Goal: Find specific page/section: Find specific page/section

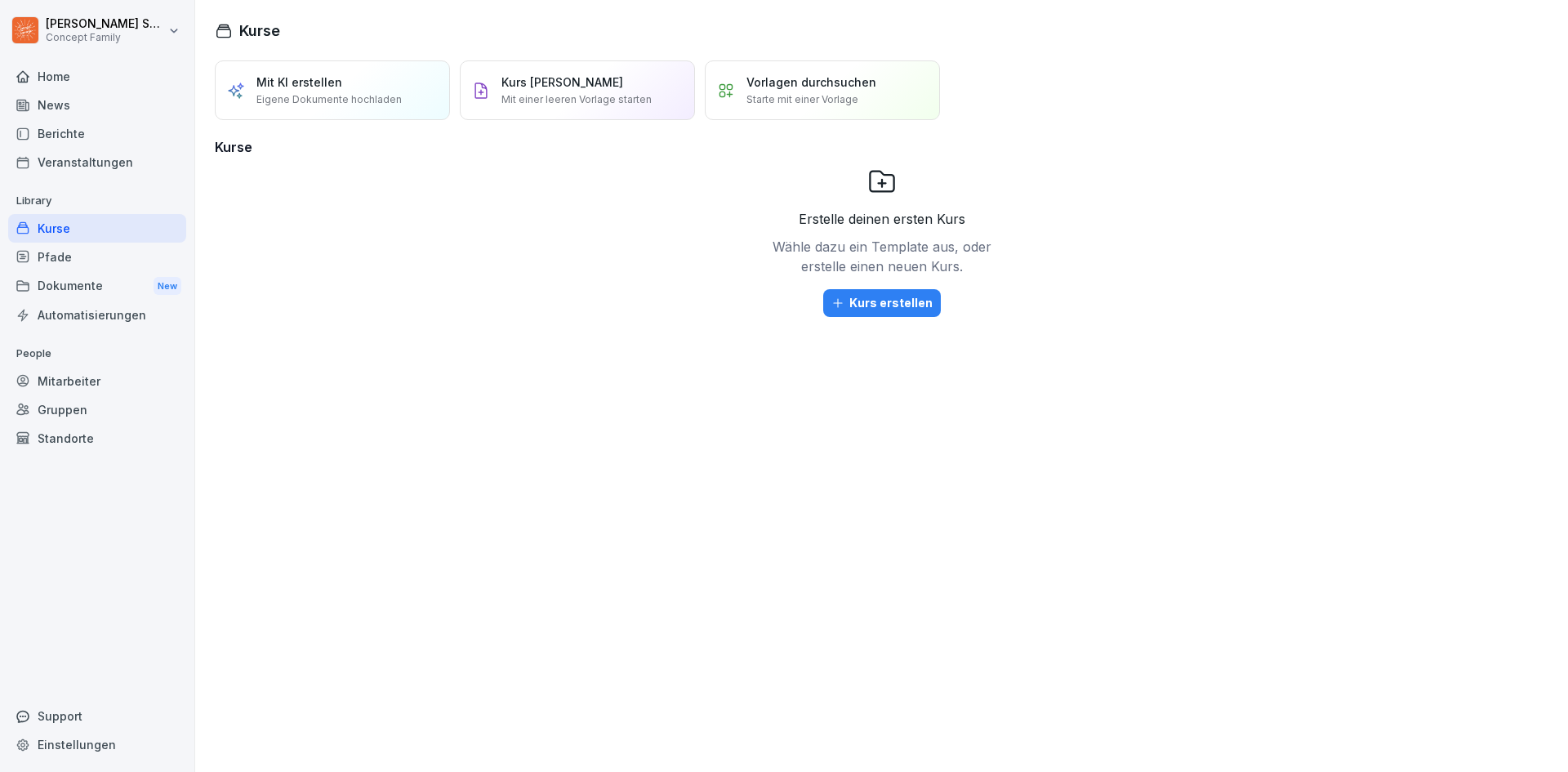
click at [91, 144] on div "Berichte" at bounding box center [97, 133] width 178 height 28
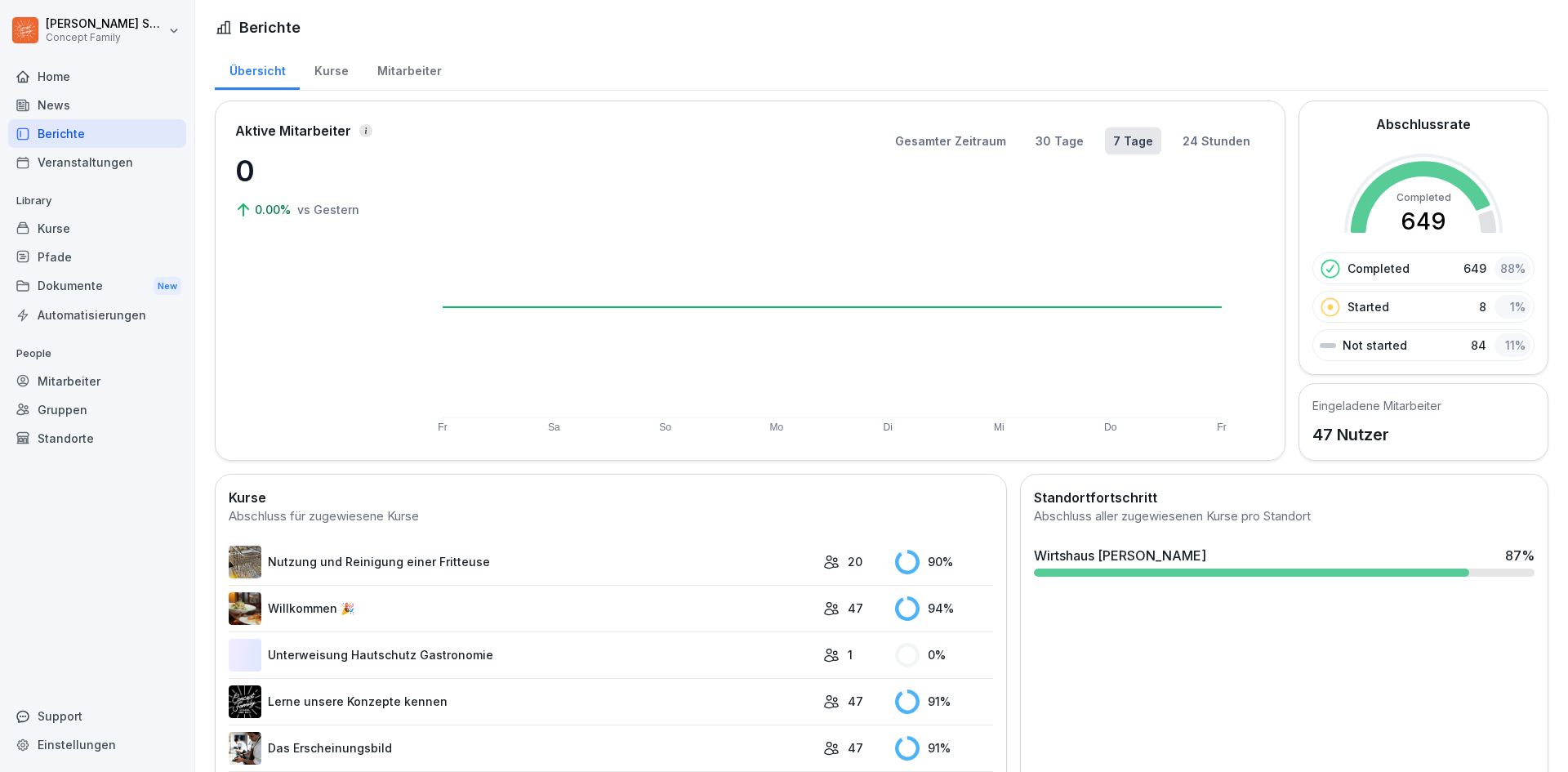
click at [419, 71] on div "Mitarbeiter" at bounding box center [409, 69] width 93 height 42
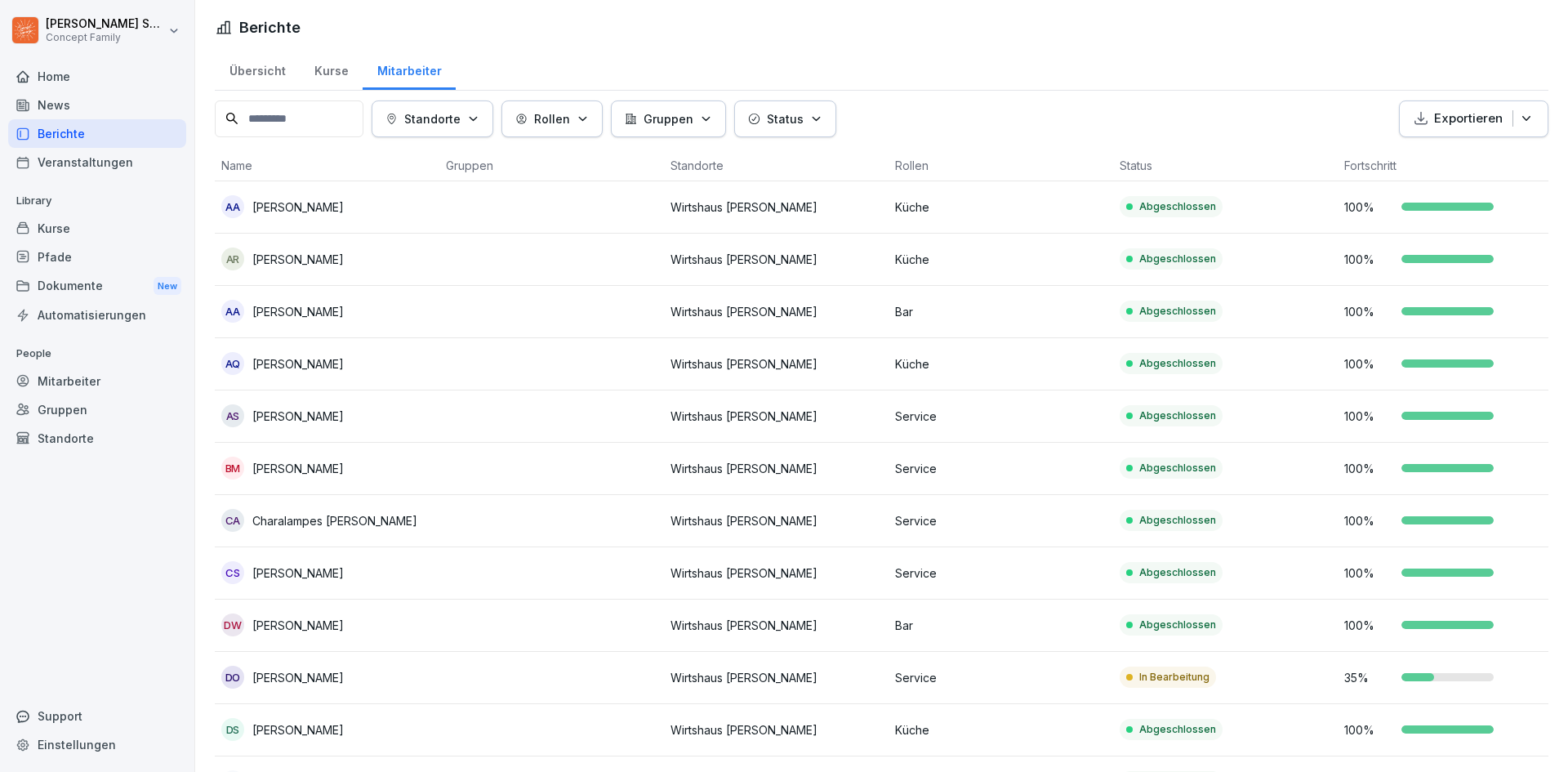
click at [318, 73] on div "Kurse" at bounding box center [331, 69] width 63 height 42
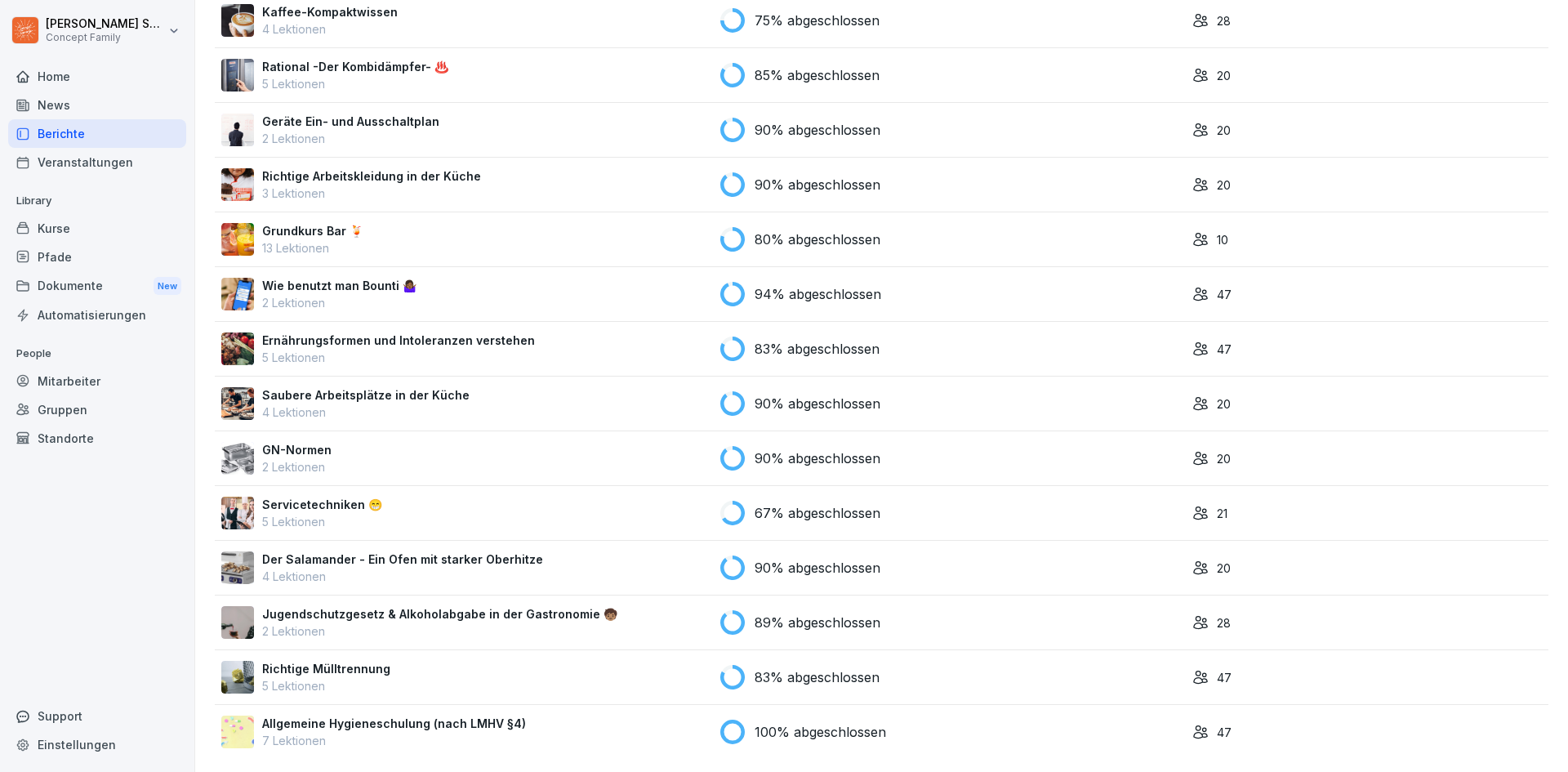
scroll to position [835, 0]
click at [334, 715] on p "Allgemeine Hygieneschulung (nach LMHV §4)" at bounding box center [394, 724] width 264 height 17
